Goal: Task Accomplishment & Management: Complete application form

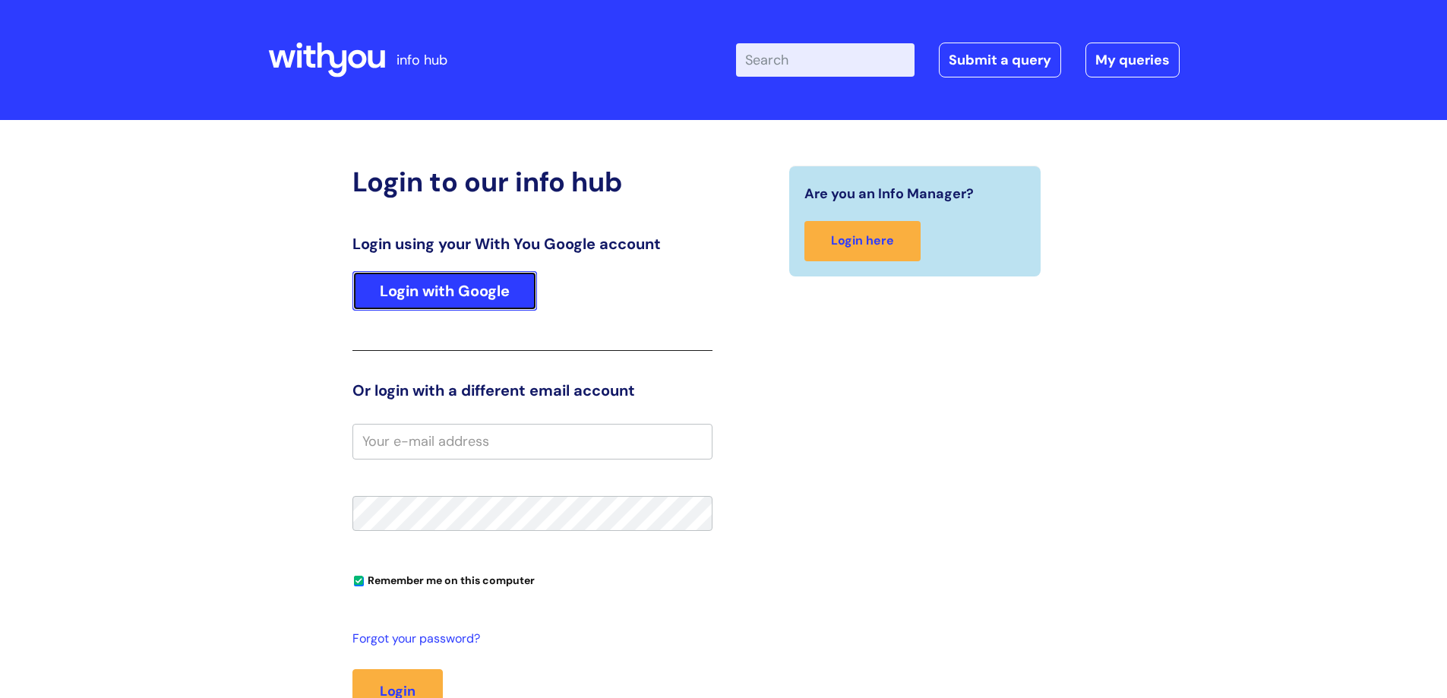
click at [469, 293] on link "Login with Google" at bounding box center [444, 290] width 185 height 39
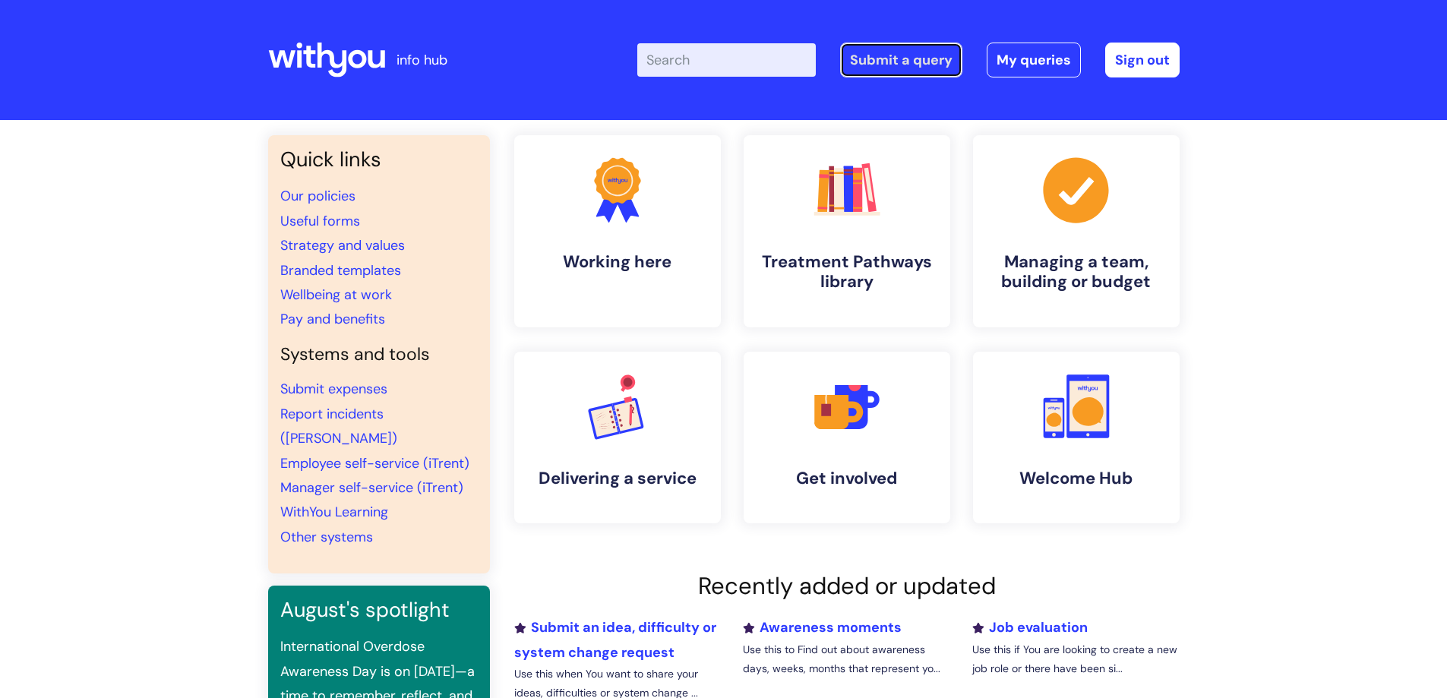
click at [882, 62] on link "Submit a query" at bounding box center [901, 60] width 122 height 35
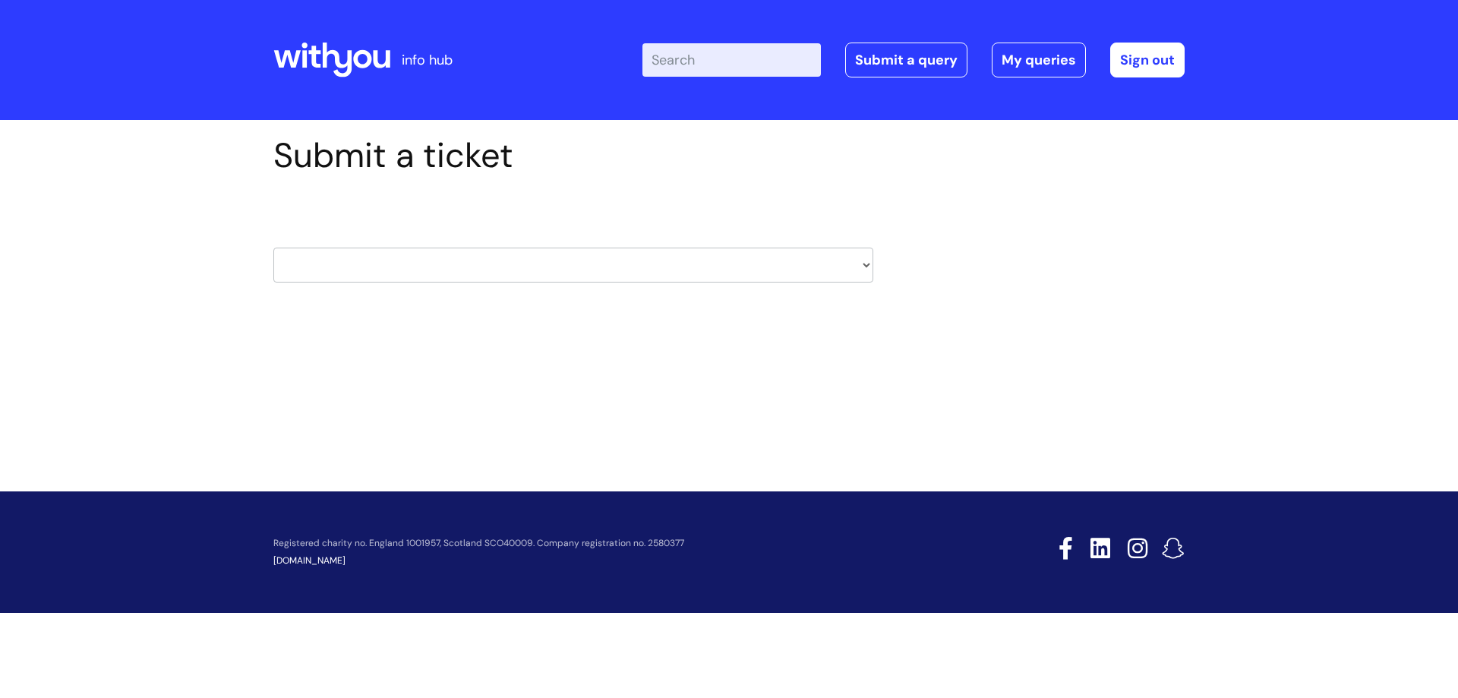
click at [867, 263] on select "HR / People IT and Support Clinical Drug Alerts Finance Accounts Data Support T…" at bounding box center [573, 265] width 600 height 35
select select "it_and_support"
click at [273, 248] on select "HR / People IT and Support Clinical Drug Alerts Finance Accounts Data Support T…" at bounding box center [573, 265] width 600 height 35
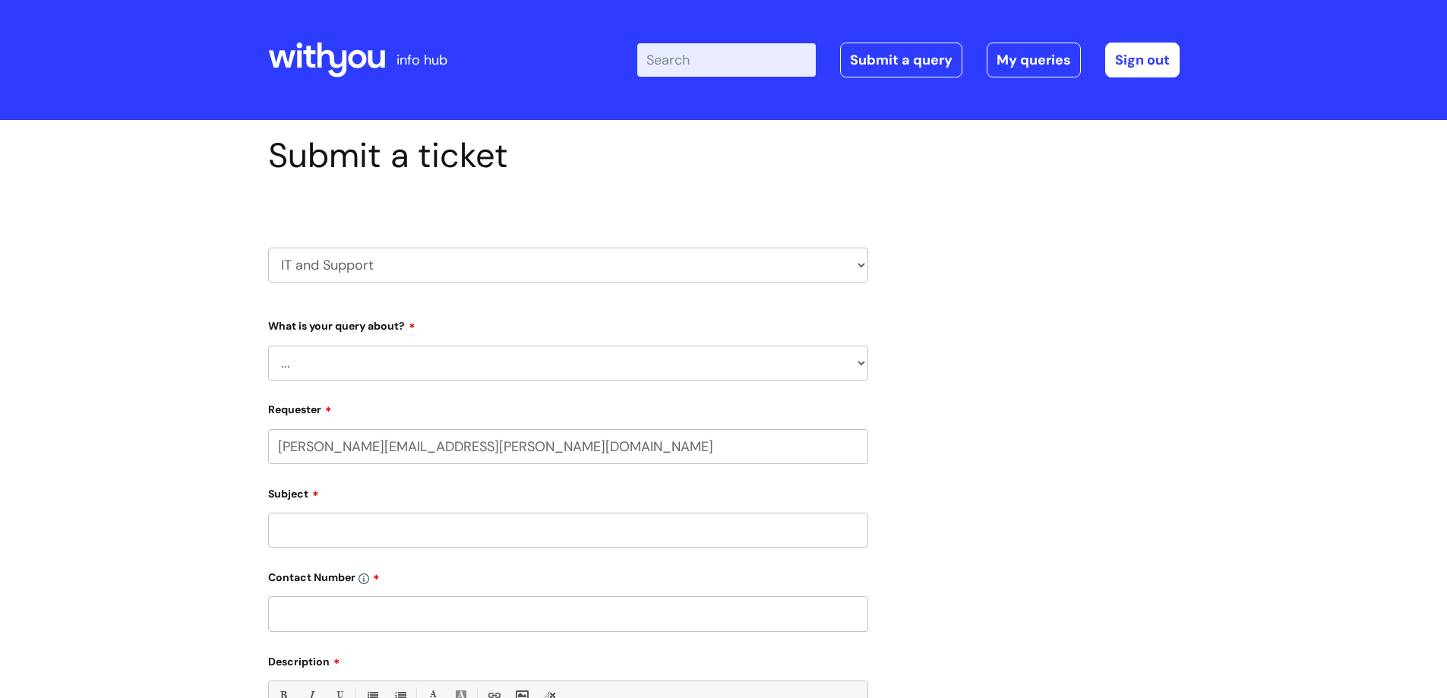
select select "80004157190"
click at [864, 363] on select "... Mobile Phone Reset & MFA Accounts, Starters and Leavers IT Hardware issue I…" at bounding box center [568, 363] width 600 height 35
select select "I need help logging in"
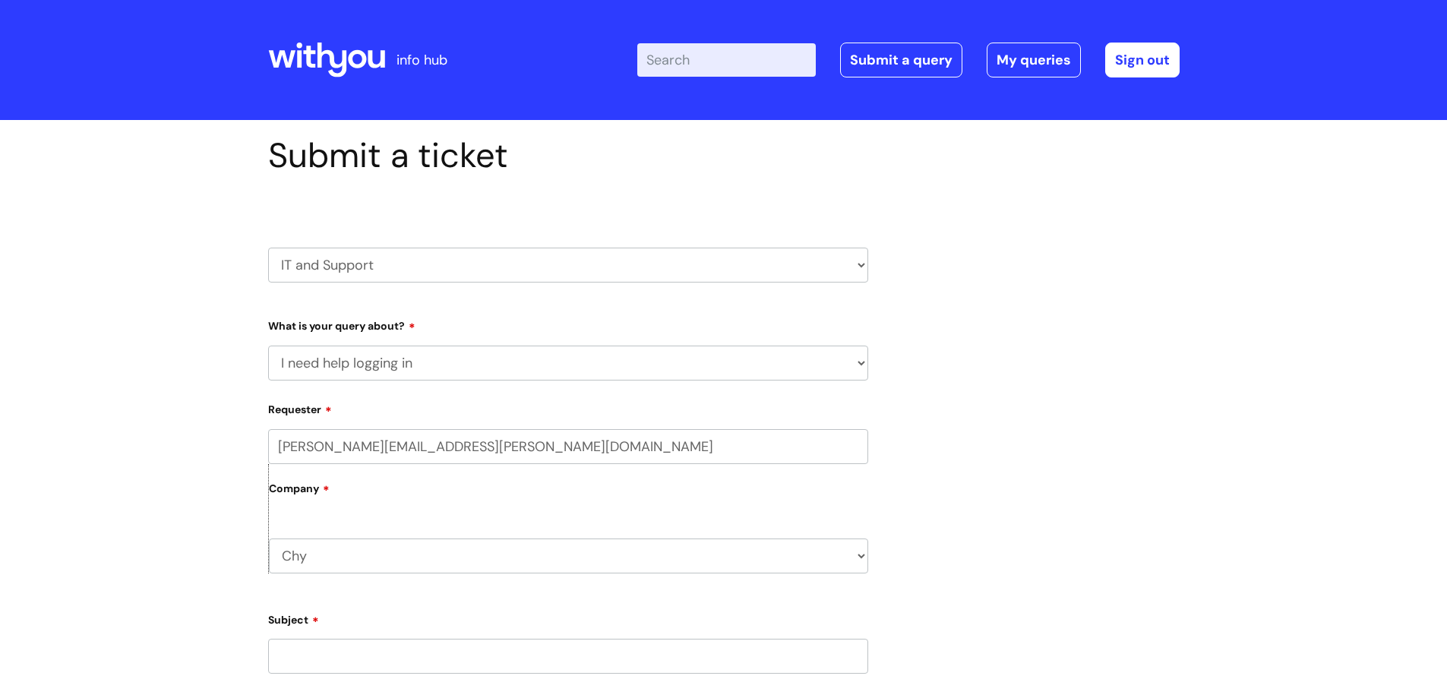
click at [268, 346] on select "... Mobile Phone Reset & MFA Accounts, Starters and Leavers IT Hardware issue I…" at bounding box center [568, 363] width 600 height 35
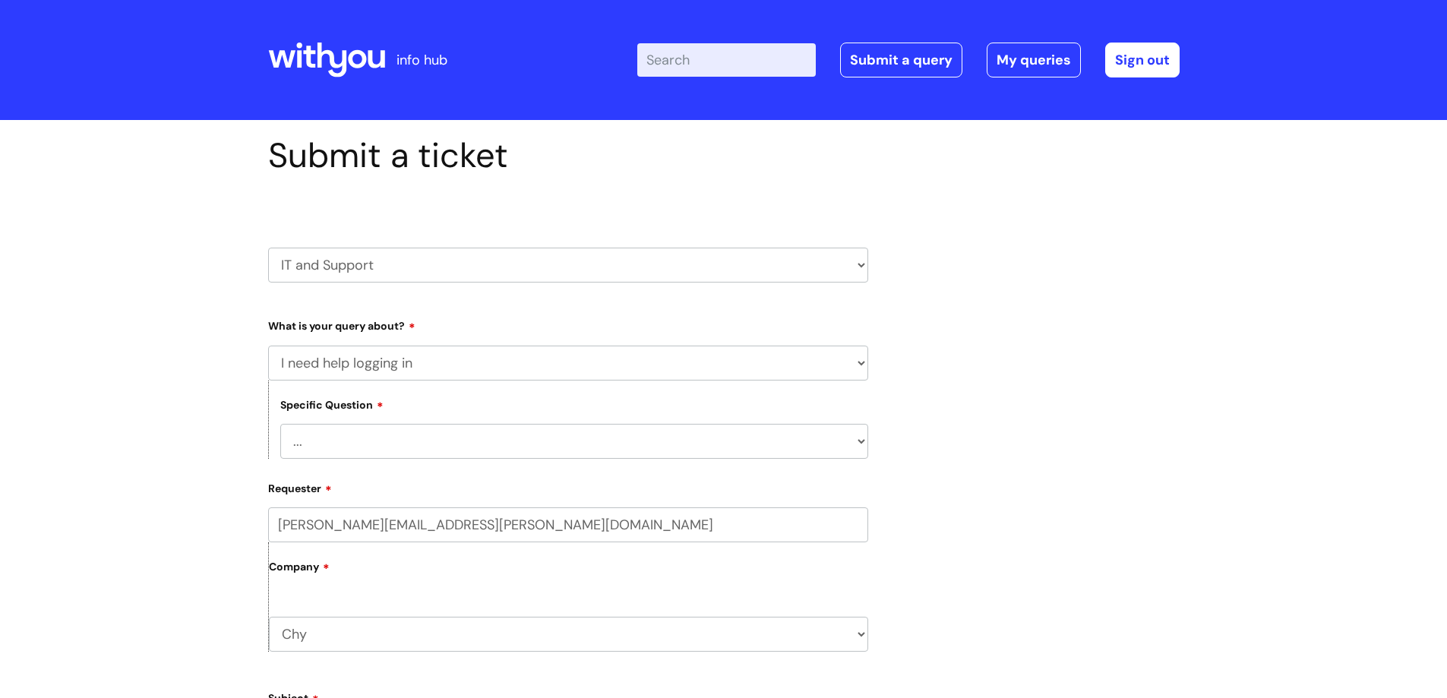
click at [863, 443] on select "... I need help logging into my laptop/chromebook I need access or help logging…" at bounding box center [574, 441] width 588 height 35
select select "I need help logging into my laptop/chromebook"
click at [280, 424] on select "... I need help logging into my laptop/chromebook I need access or help logging…" at bounding box center [574, 441] width 588 height 35
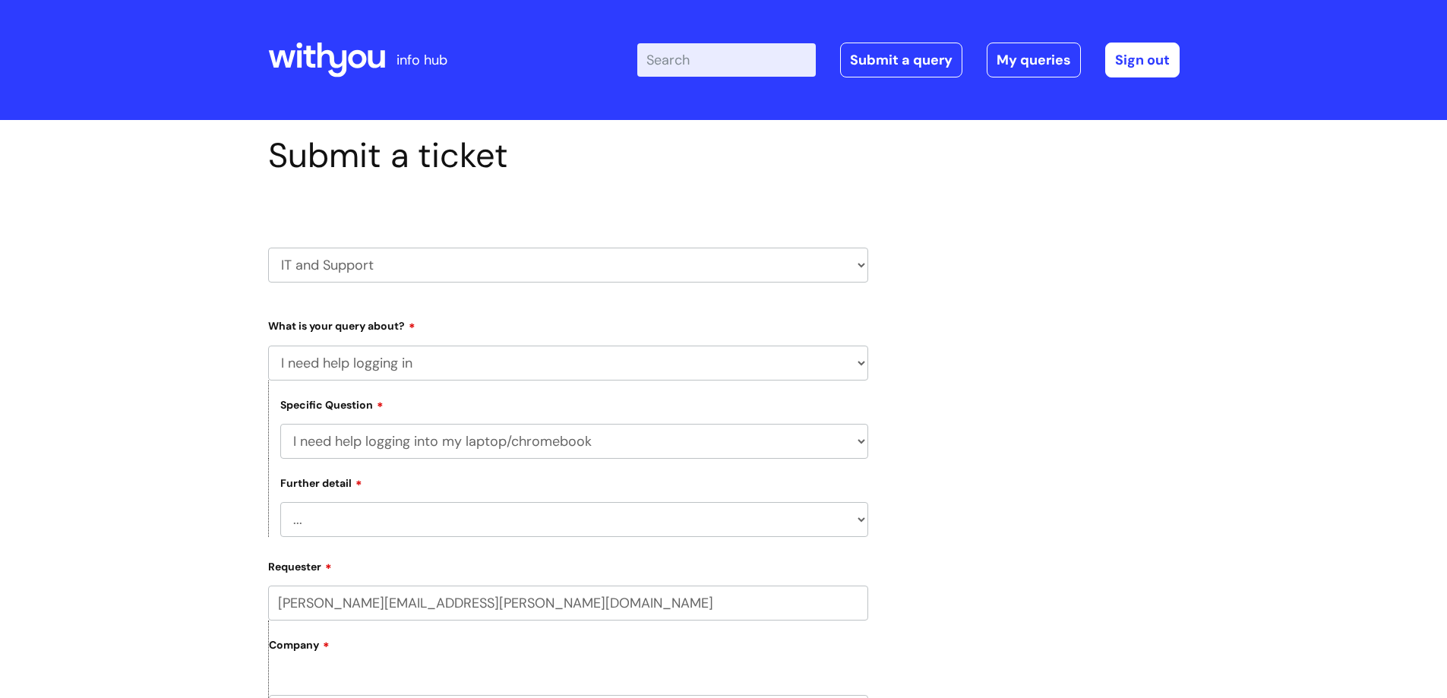
click at [857, 520] on select "... I need help with my Single Sign On password" at bounding box center [574, 519] width 588 height 35
select select "I need help with my Single Sign On password"
click at [280, 502] on select "... I need help with my Single Sign On password" at bounding box center [574, 519] width 588 height 35
drag, startPoint x: 556, startPoint y: 602, endPoint x: 314, endPoint y: 611, distance: 241.7
click at [280, 633] on div "natalie.ashby@wearewithyou.org.uk Company Chy WithYou Current Staff" at bounding box center [568, 666] width 600 height 161
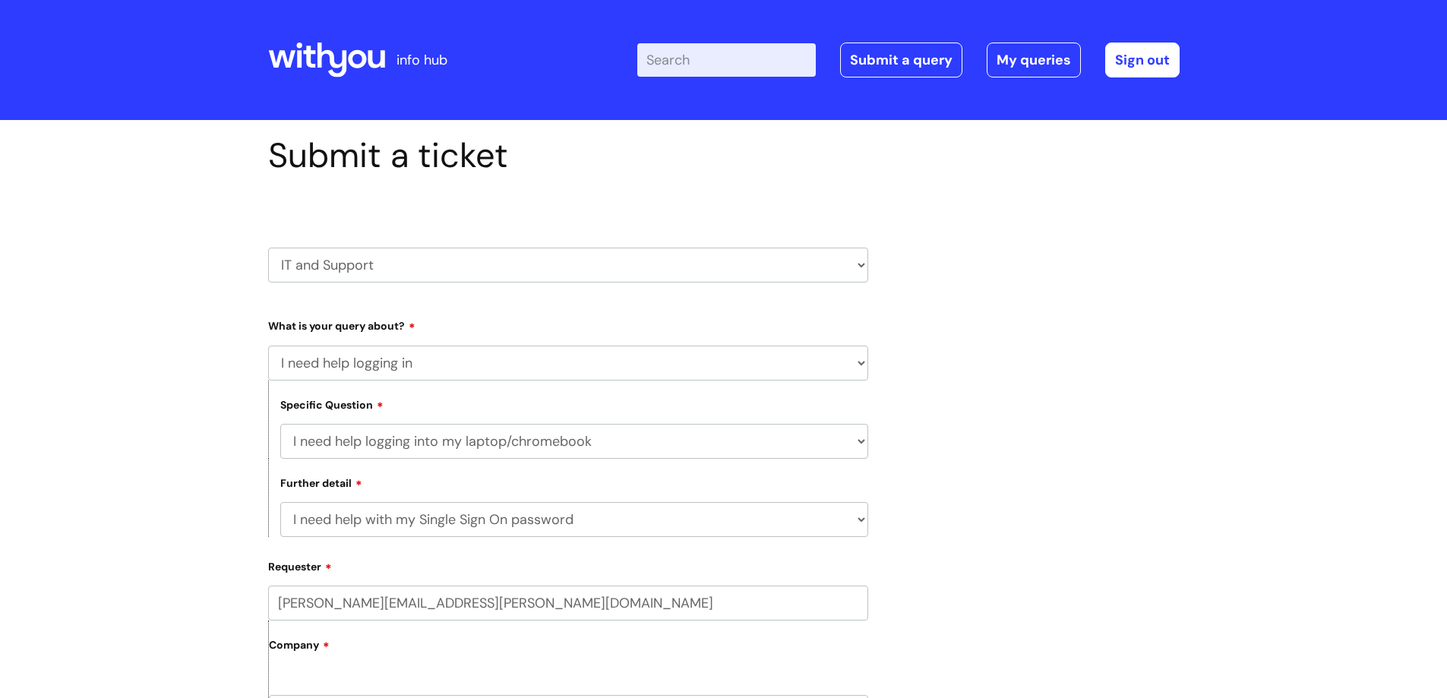
click at [581, 596] on input "natalie.ashby@wearewithyou.org.uk" at bounding box center [568, 603] width 600 height 35
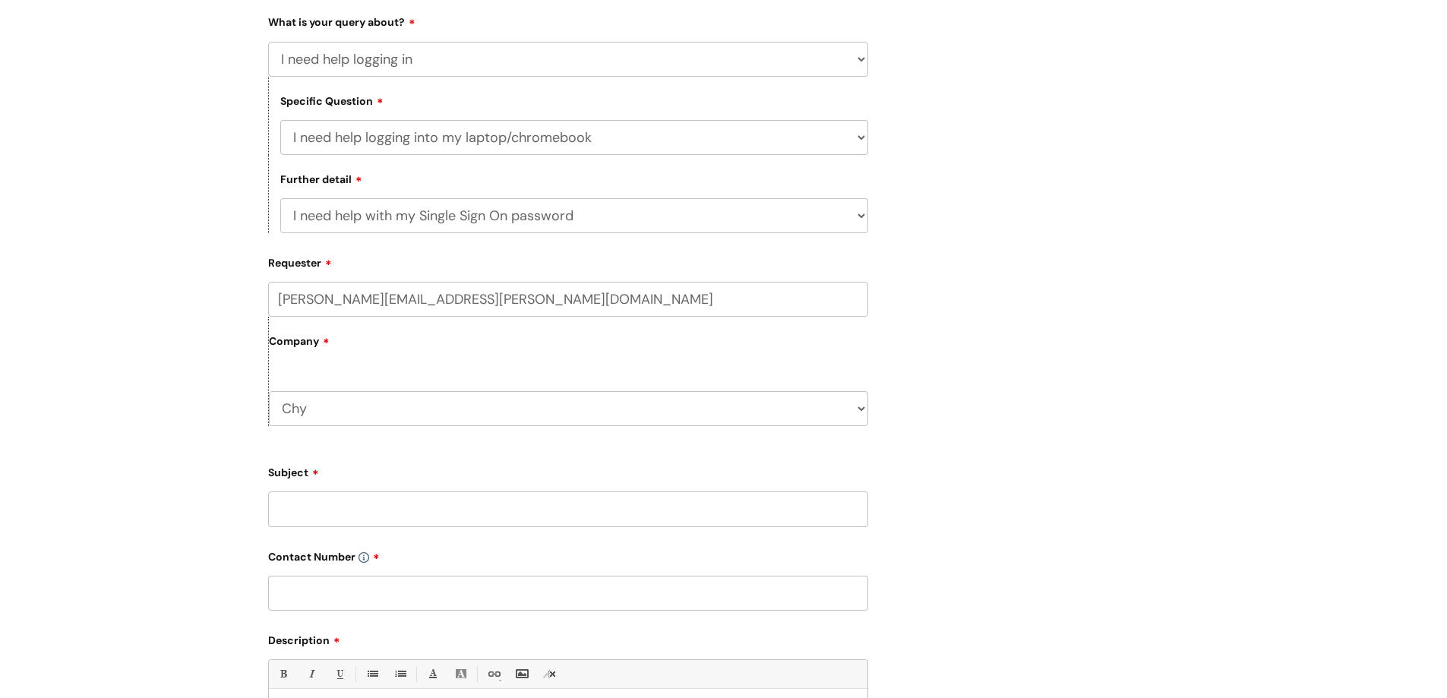
scroll to position [380, 0]
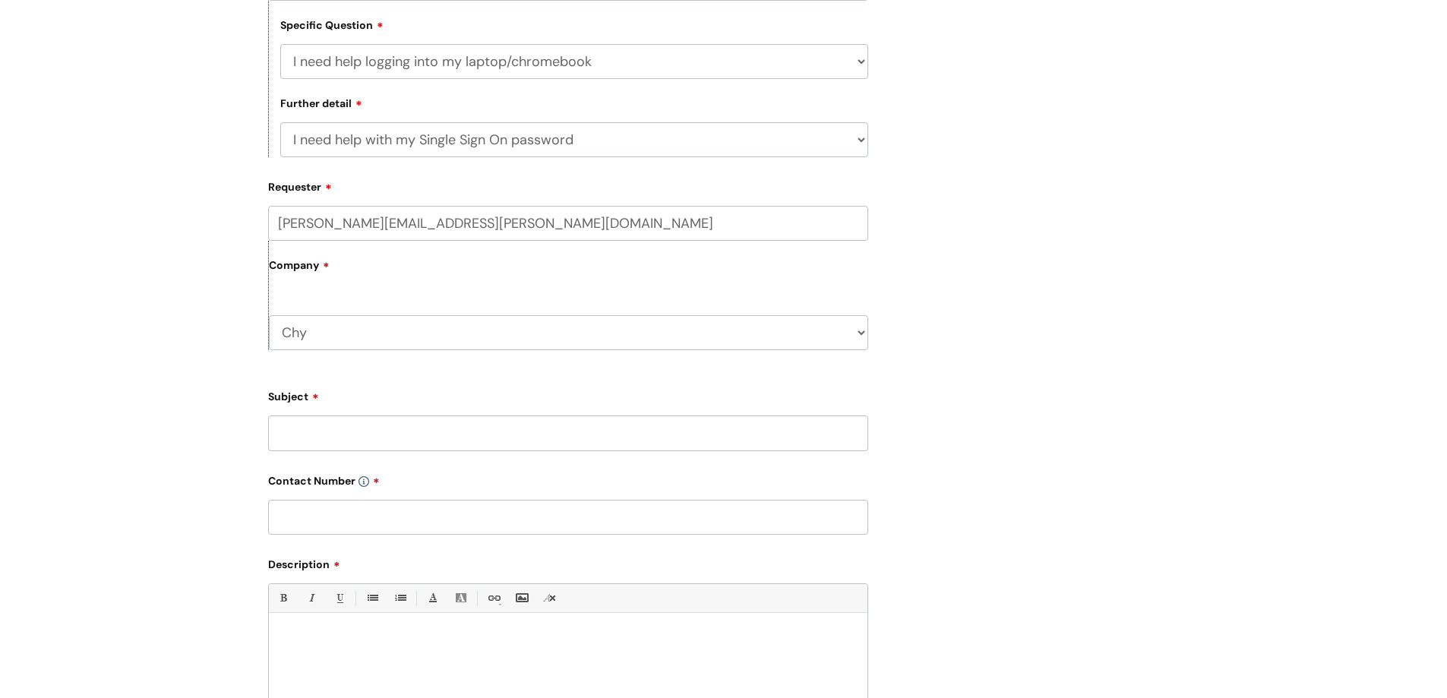
click at [863, 340] on select "Chy WithYou Current Staff" at bounding box center [568, 332] width 599 height 35
click at [863, 339] on select "Chy WithYou Current Staff" at bounding box center [568, 332] width 599 height 35
select select "80004418241"
click at [269, 315] on select "Chy WithYou Current Staff" at bounding box center [568, 332] width 599 height 35
drag, startPoint x: 309, startPoint y: 428, endPoint x: 310, endPoint y: 407, distance: 20.5
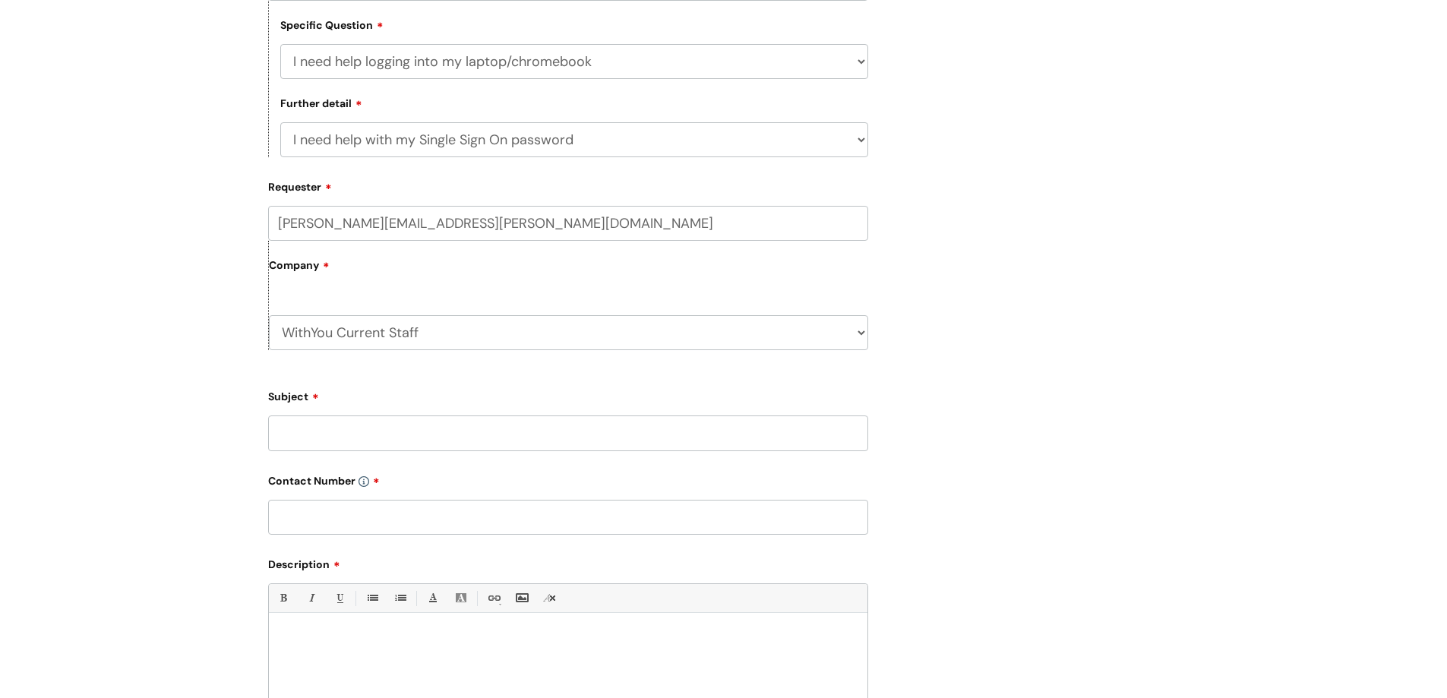
click at [310, 428] on input "Subject" at bounding box center [568, 432] width 600 height 35
type input "[PERSON_NAME] Reads chromebook is not working at all 04061"
click at [324, 513] on input "text" at bounding box center [568, 517] width 600 height 35
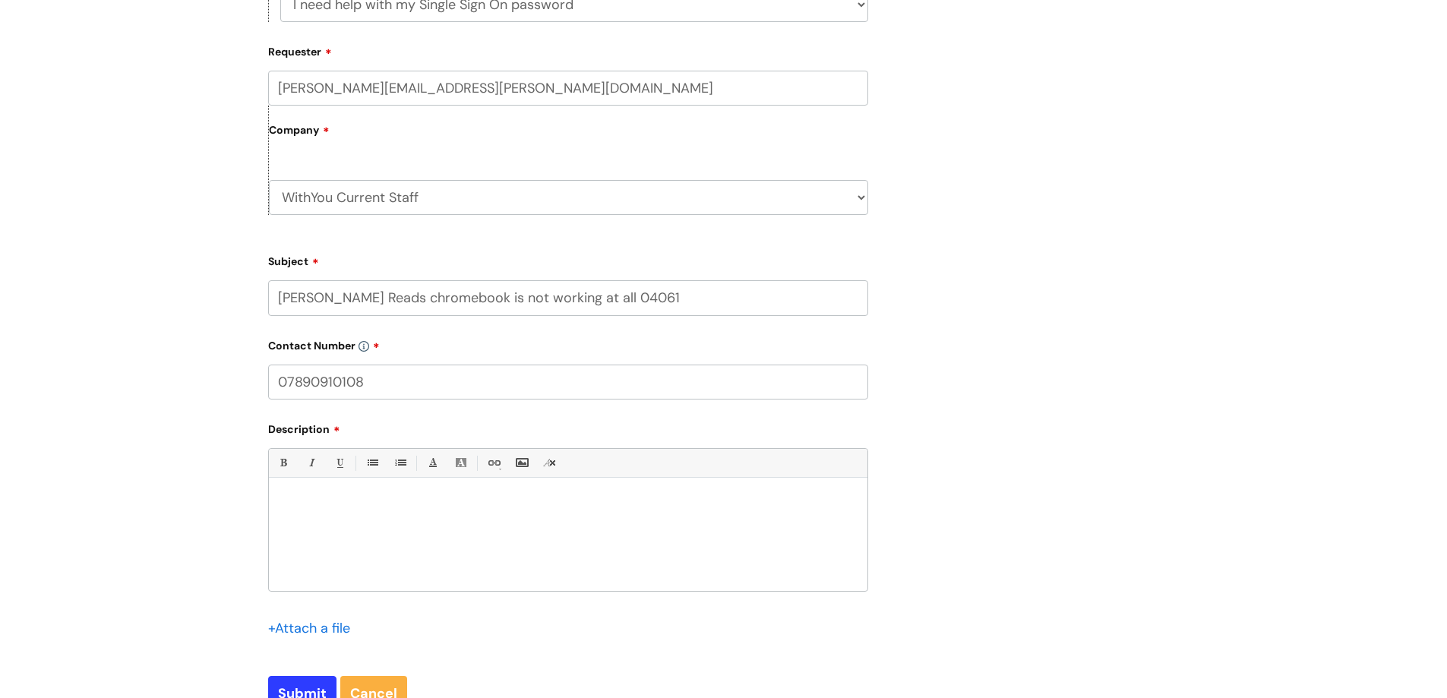
scroll to position [684, 0]
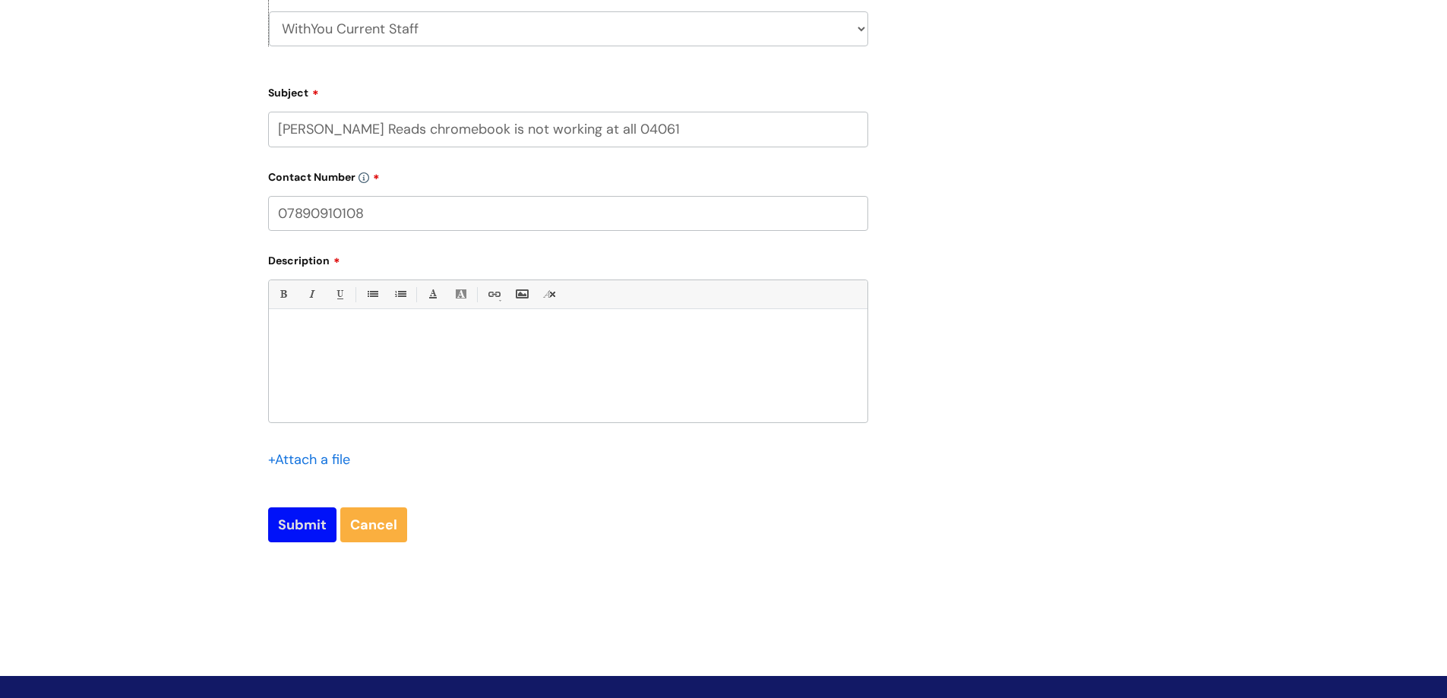
type input "07890910108"
click at [315, 521] on input "Submit" at bounding box center [302, 524] width 68 height 35
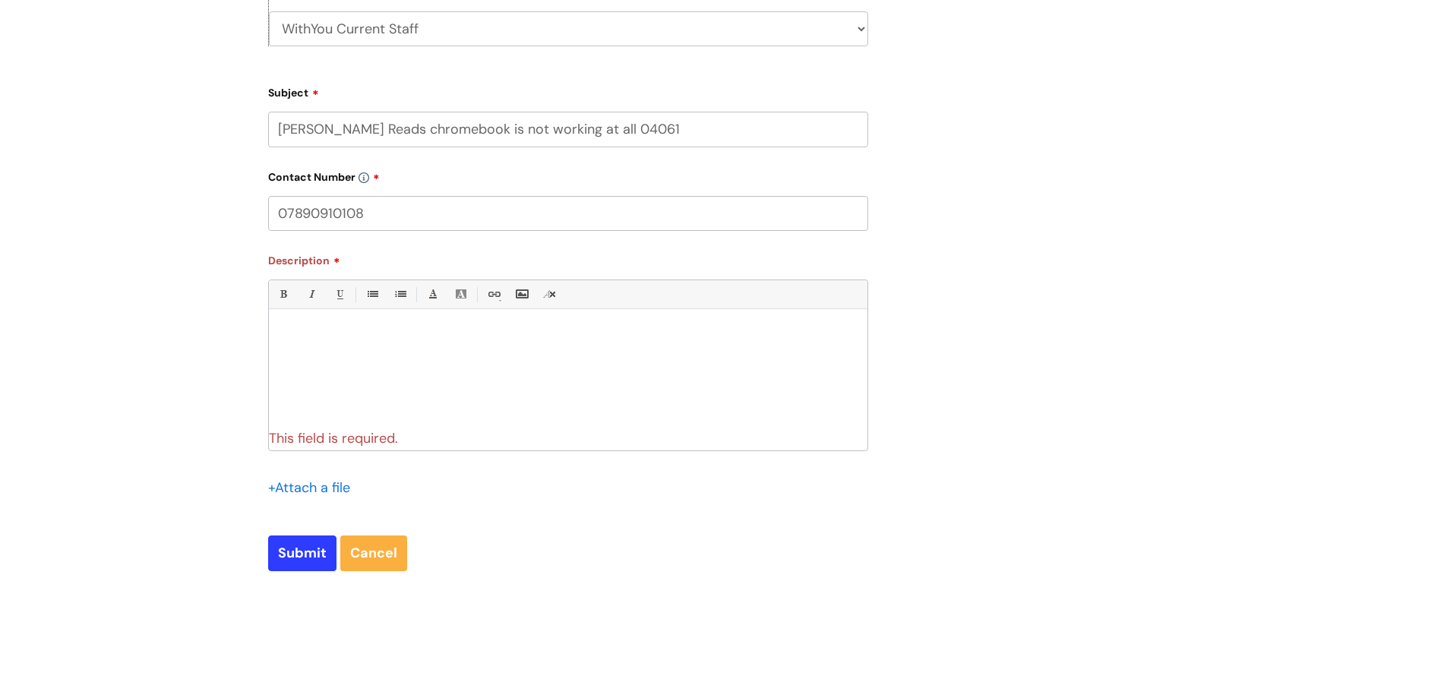
click at [303, 346] on div at bounding box center [568, 369] width 598 height 105
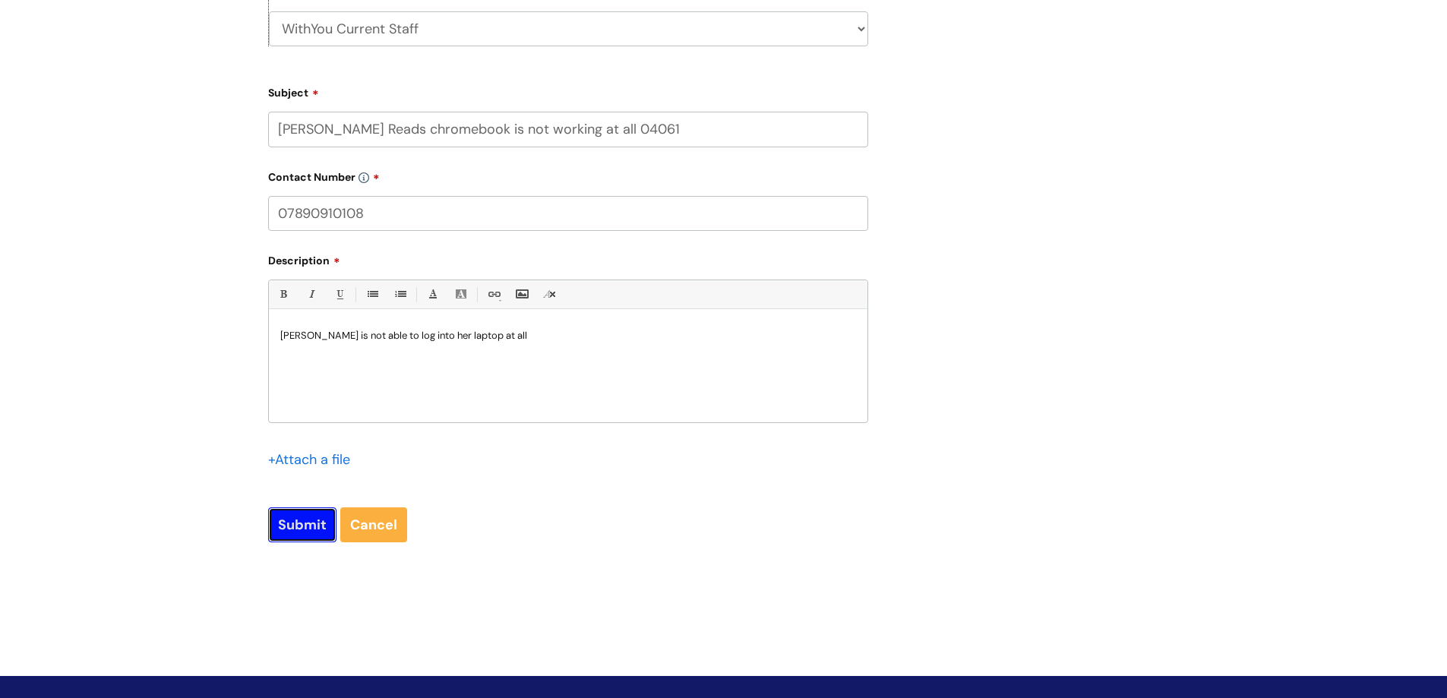
click at [299, 516] on input "Submit" at bounding box center [302, 524] width 68 height 35
type input "Please Wait..."
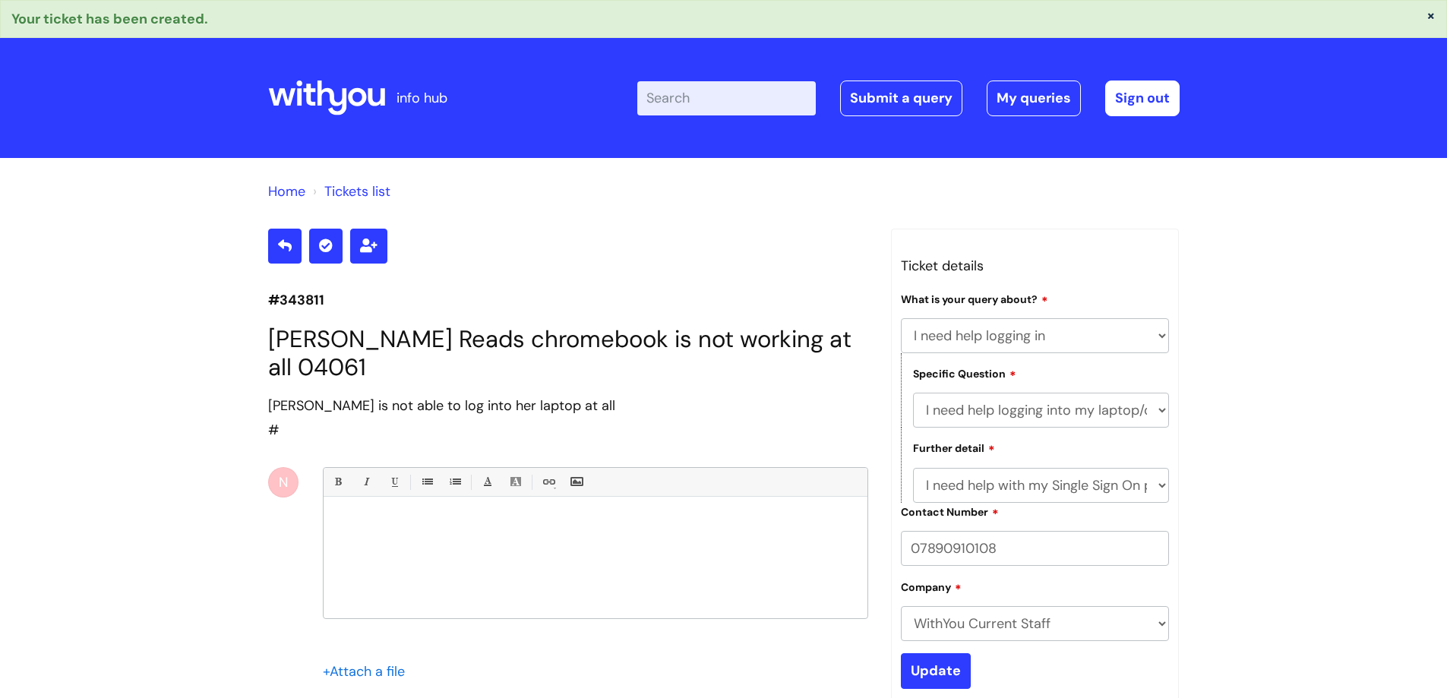
select select "I need help logging in"
select select "I need help logging into my laptop/chromebook"
select select "I need help with my Single Sign On password"
click at [932, 674] on input "Update" at bounding box center [936, 670] width 70 height 35
select select "I need help logging in"
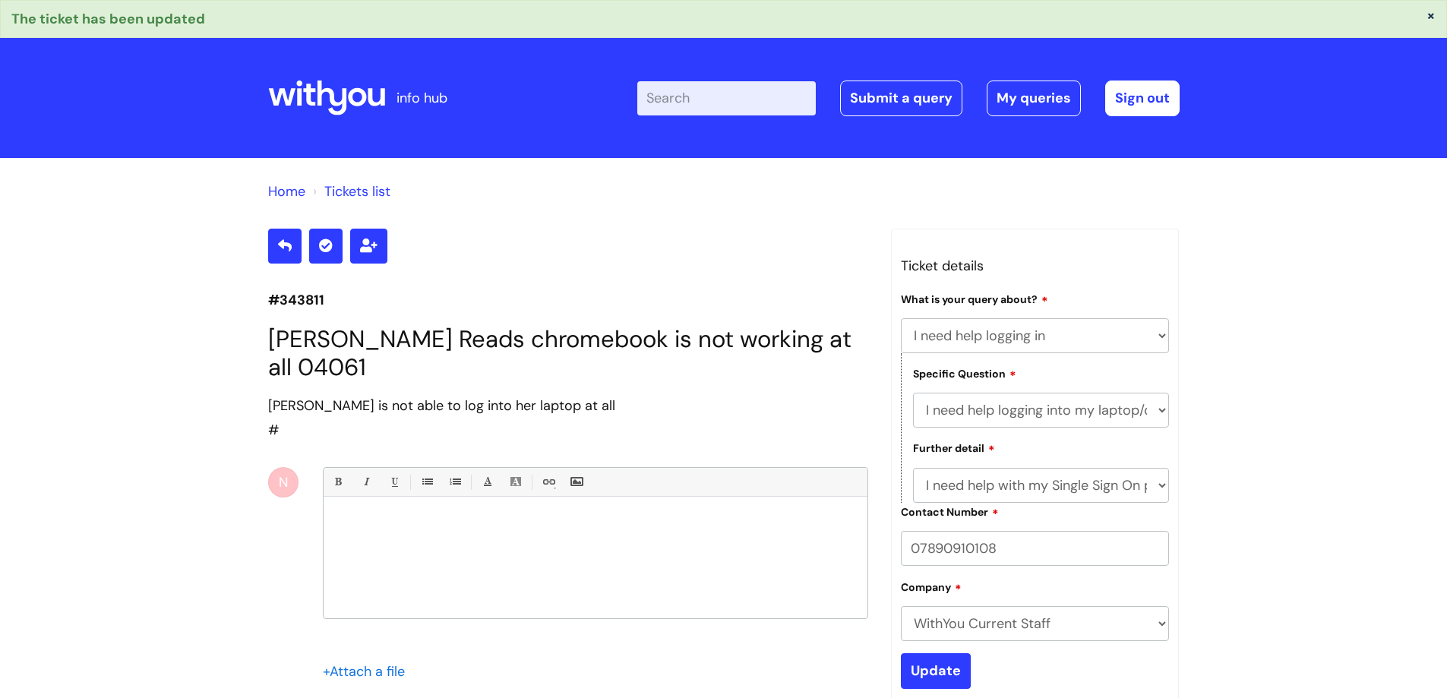
select select "I need help logging into my laptop/chromebook"
select select "I need help with my Single Sign On password"
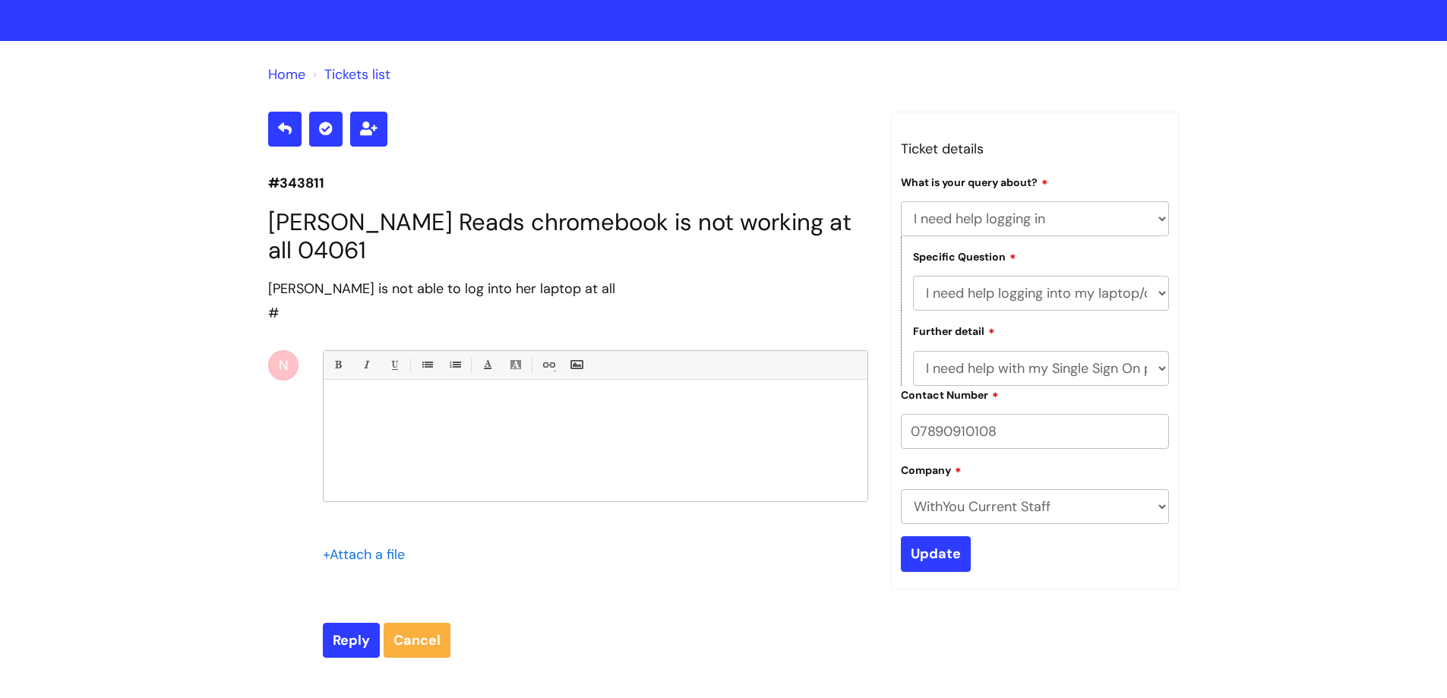
scroll to position [304, 0]
